Goal: Check status

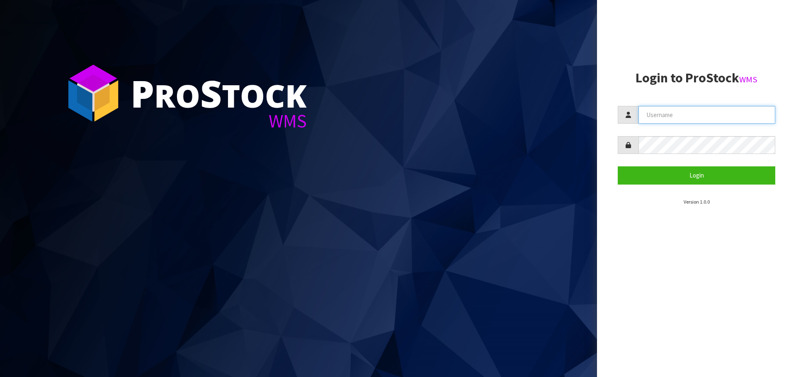
click at [673, 122] on input "text" at bounding box center [706, 115] width 137 height 18
type input "[EMAIL_ADDRESS][DOMAIN_NAME]"
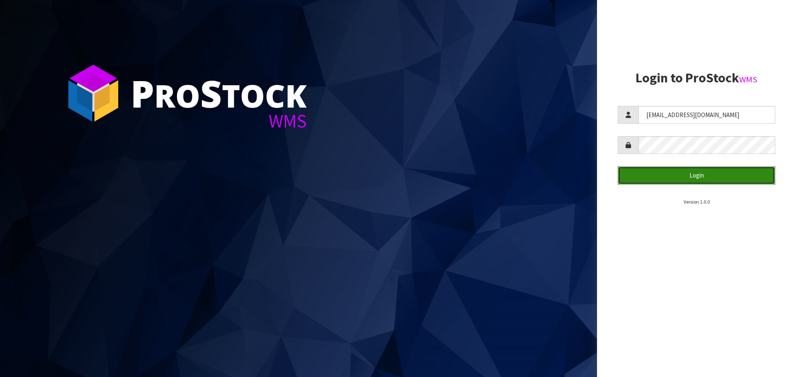
click at [642, 178] on button "Login" at bounding box center [695, 176] width 157 height 18
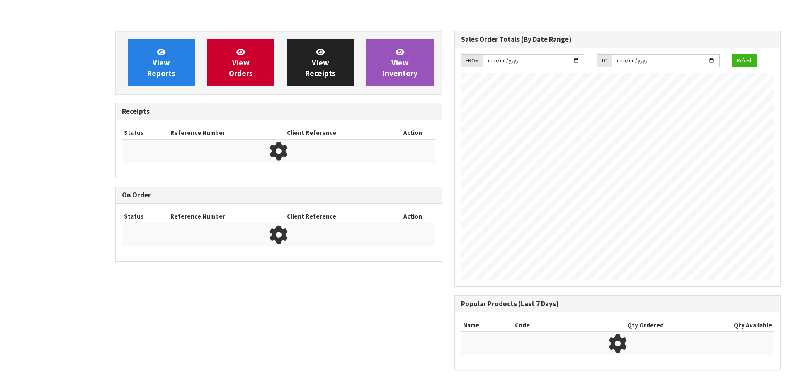
scroll to position [460, 339]
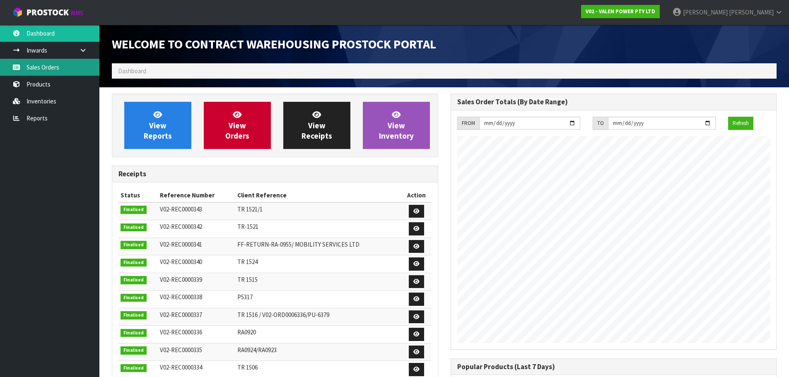
click at [47, 65] on link "Sales Orders" at bounding box center [49, 67] width 99 height 17
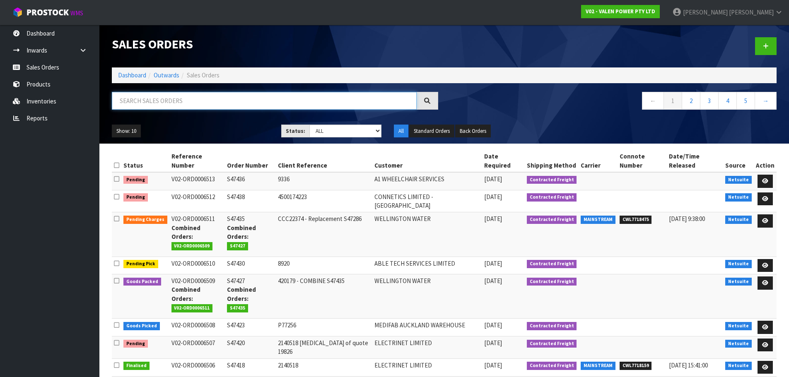
click at [157, 103] on input "text" at bounding box center [264, 101] width 305 height 18
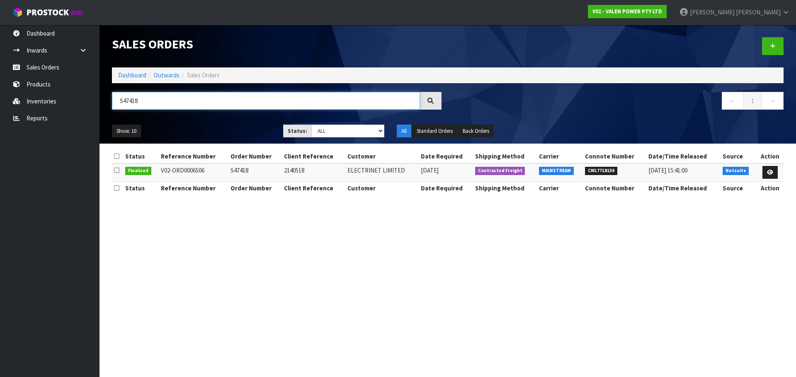
type input "S47418"
drag, startPoint x: 615, startPoint y: 172, endPoint x: 577, endPoint y: 171, distance: 38.1
click at [577, 171] on tr "Finalised V02-ORD0006506 S47418 2140518 ELECTRINET LIMITED [DATE] Contracted Fr…" at bounding box center [447, 173] width 671 height 18
copy tr "CWL7718159"
